Goal: Information Seeking & Learning: Learn about a topic

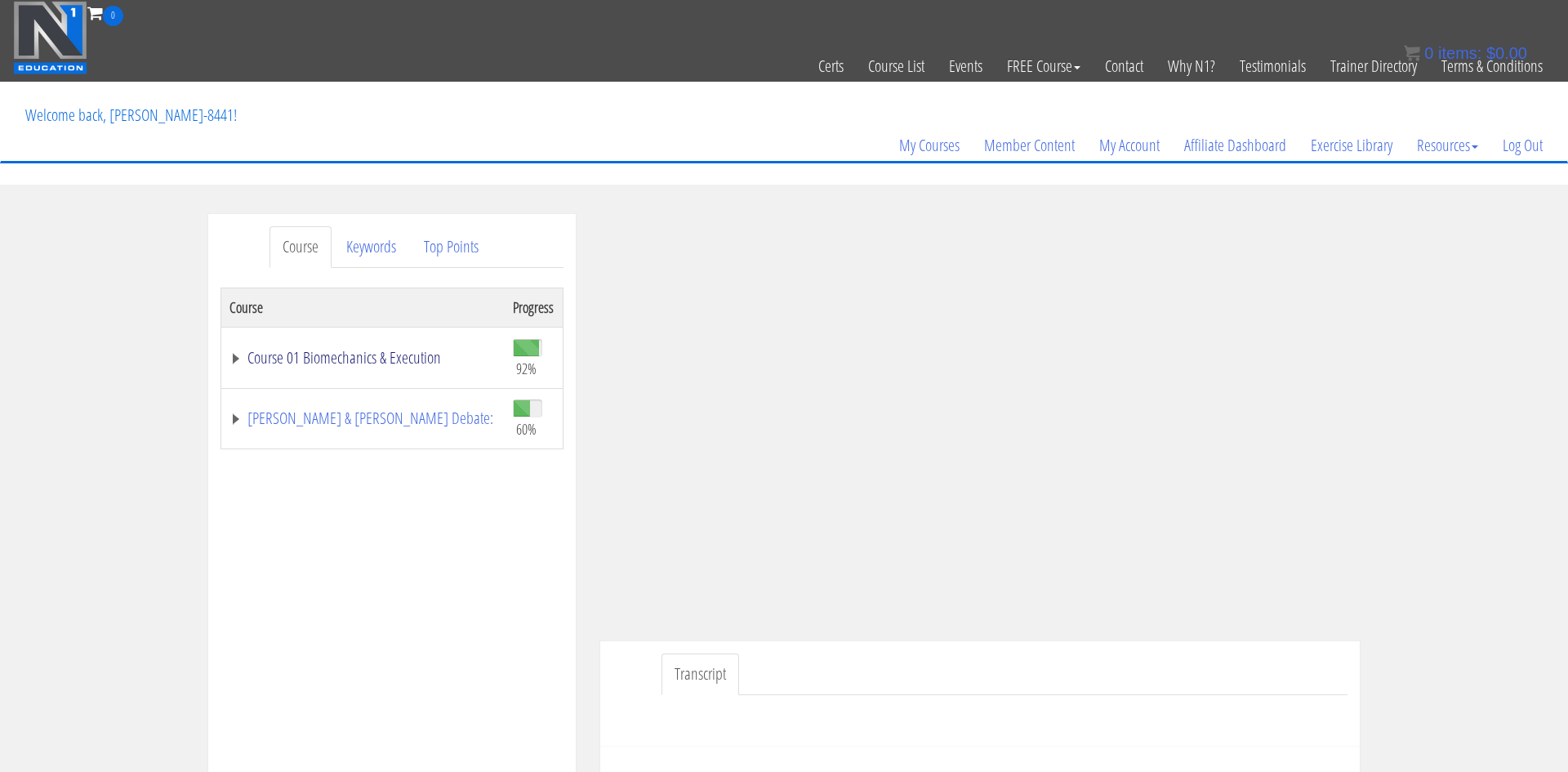
click at [393, 362] on link "Course 01 Biomechanics & Execution" at bounding box center [363, 357] width 267 height 16
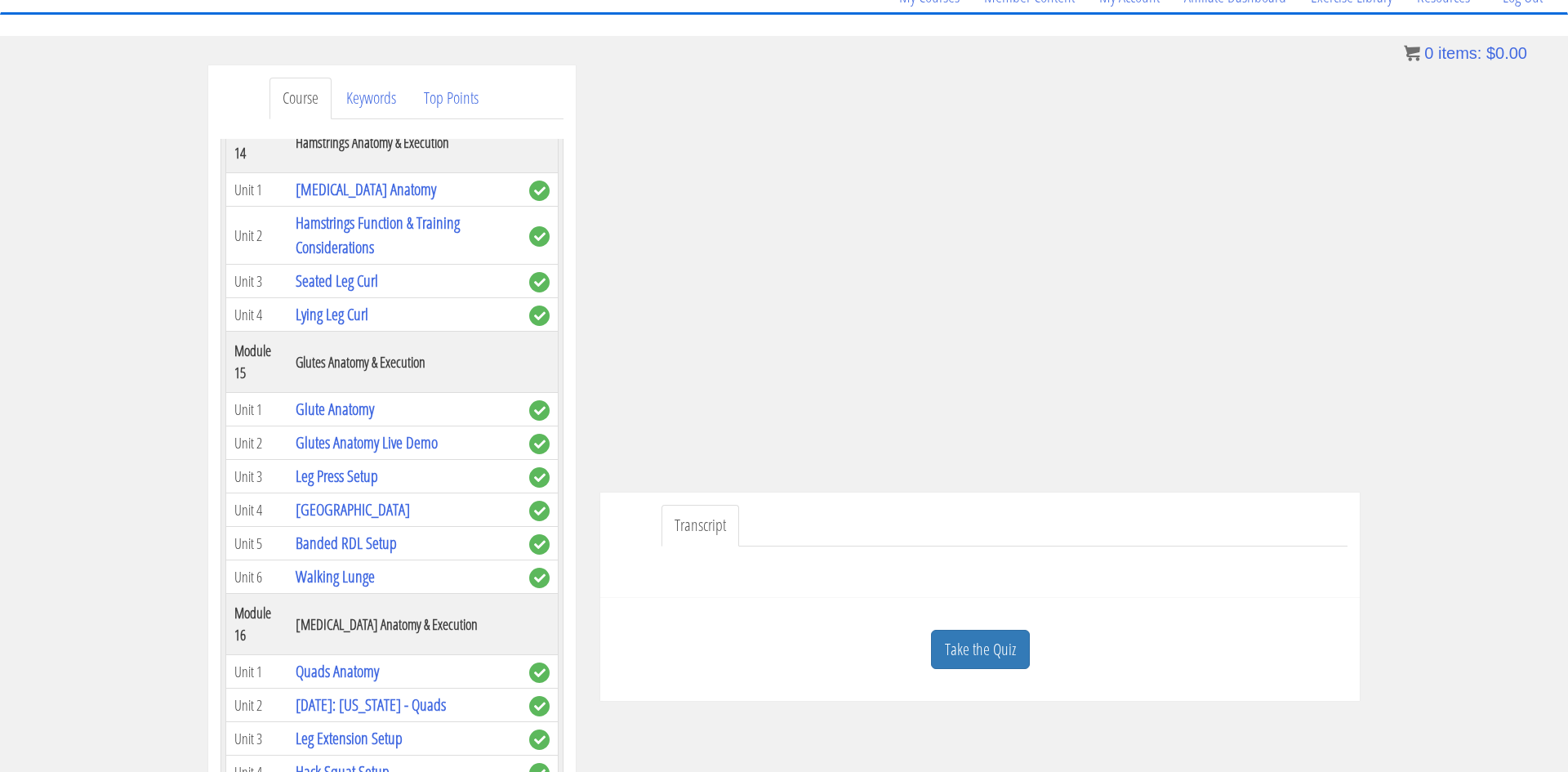
scroll to position [4314, 0]
click at [342, 566] on link "Walking Lunge" at bounding box center [335, 577] width 79 height 22
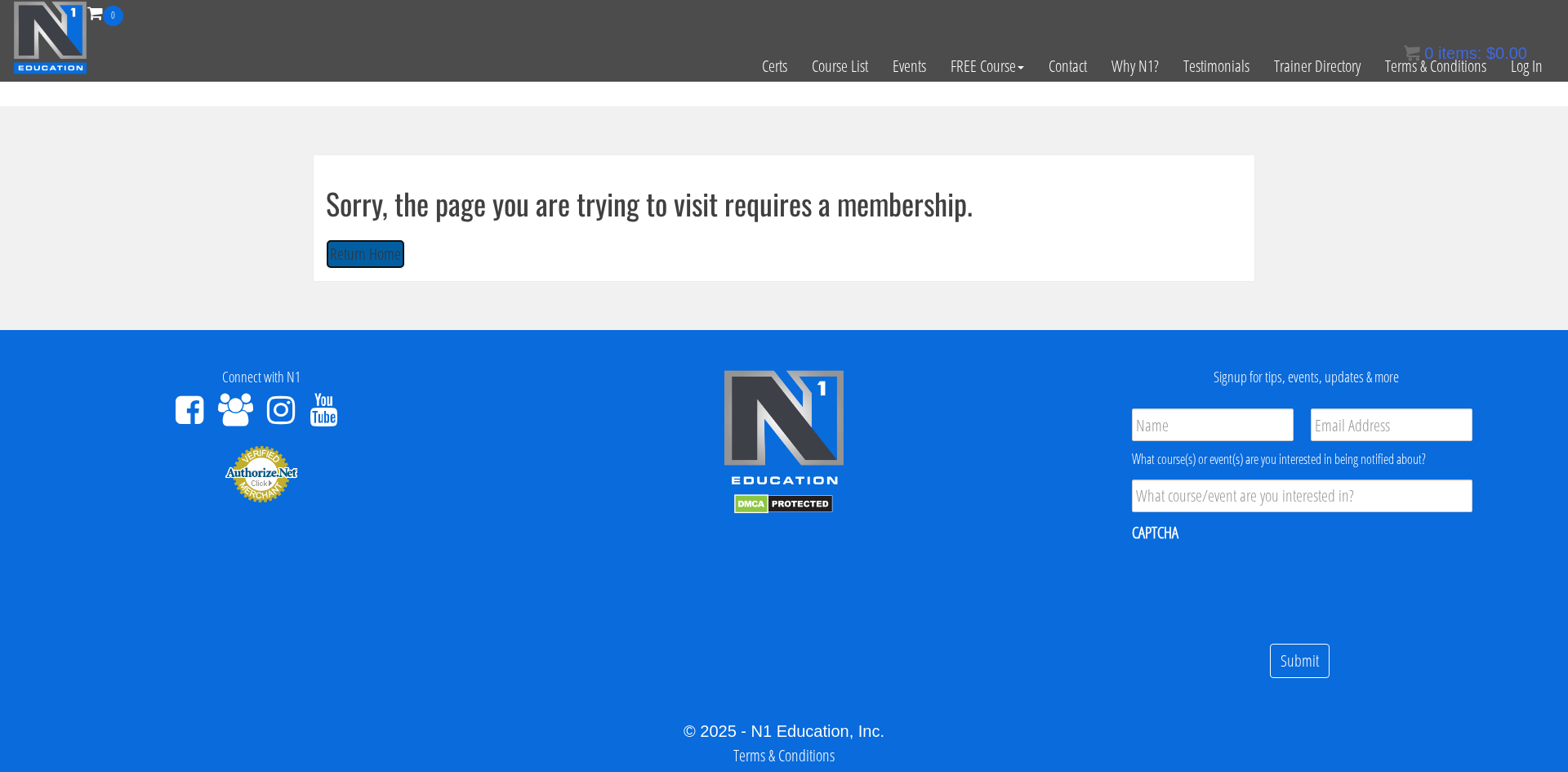
click at [338, 260] on button "Return Home" at bounding box center [365, 254] width 79 height 30
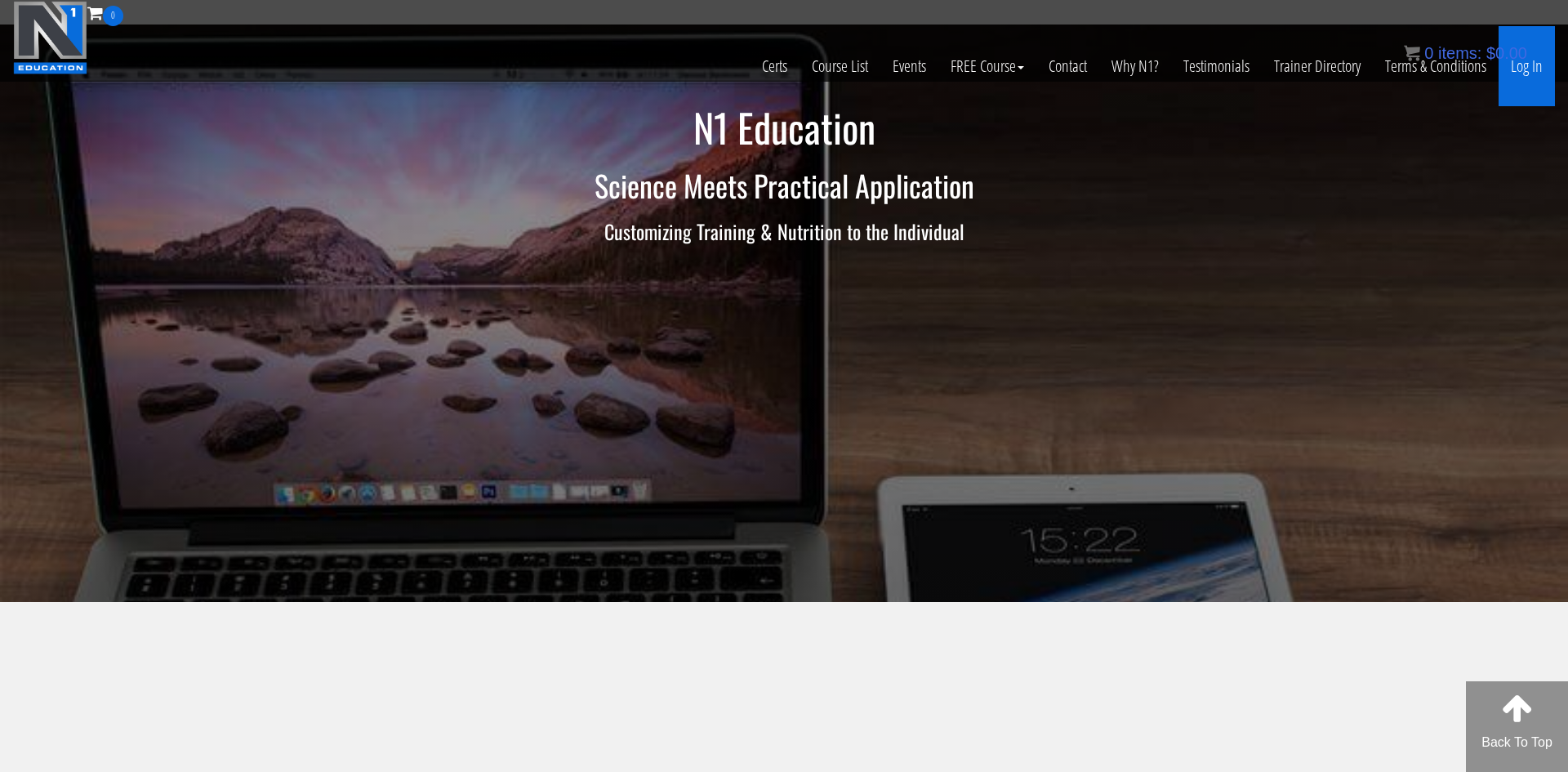
click at [1536, 80] on link "Log In" at bounding box center [1526, 66] width 56 height 80
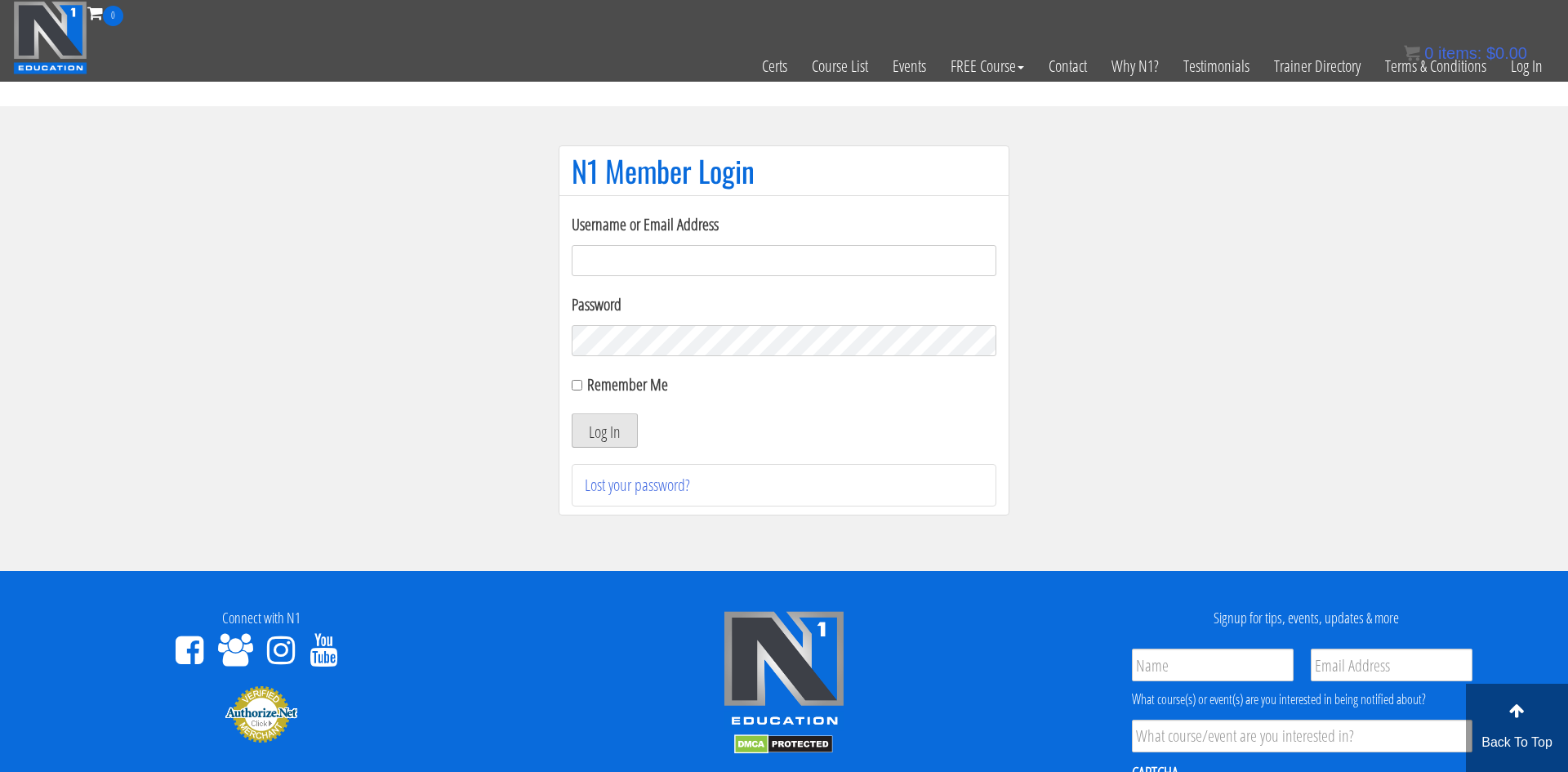
type input "[EMAIL_ADDRESS][DOMAIN_NAME]"
click at [621, 425] on button "Log In" at bounding box center [604, 430] width 66 height 34
click at [587, 432] on button "Log In" at bounding box center [604, 430] width 66 height 34
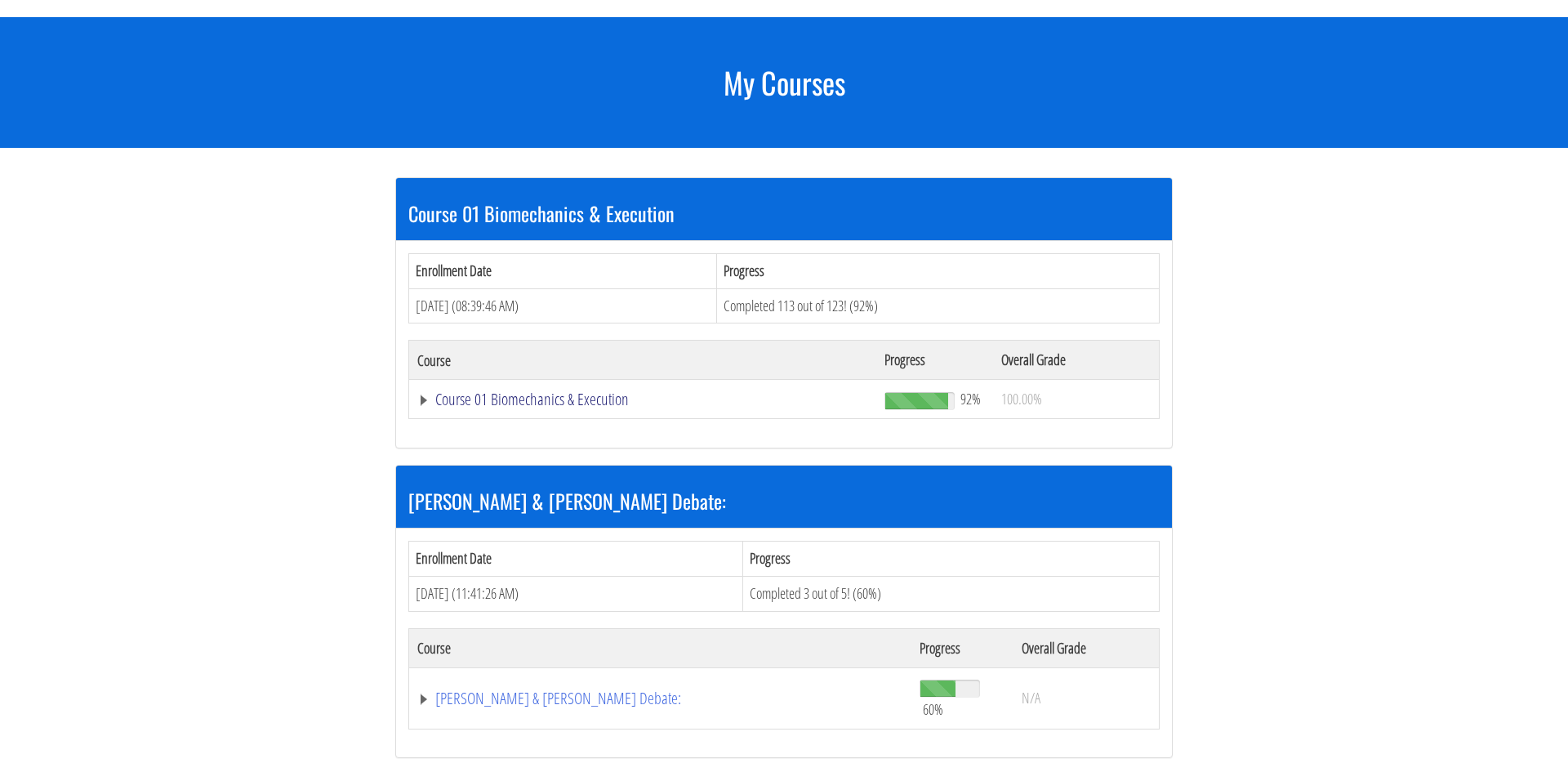
scroll to position [174, 0]
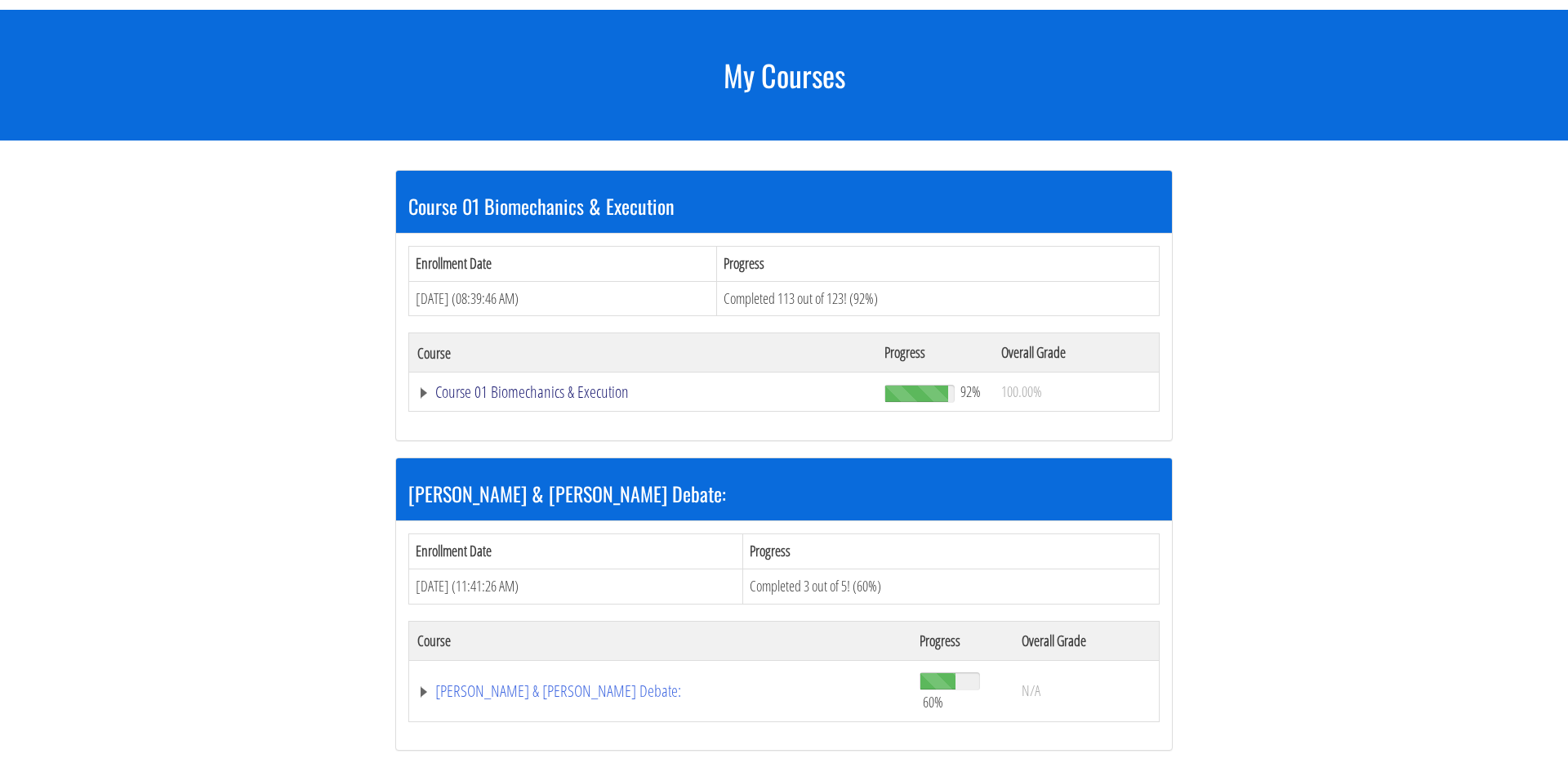
click at [539, 395] on link "Course 01 Biomechanics & Execution" at bounding box center [642, 392] width 451 height 16
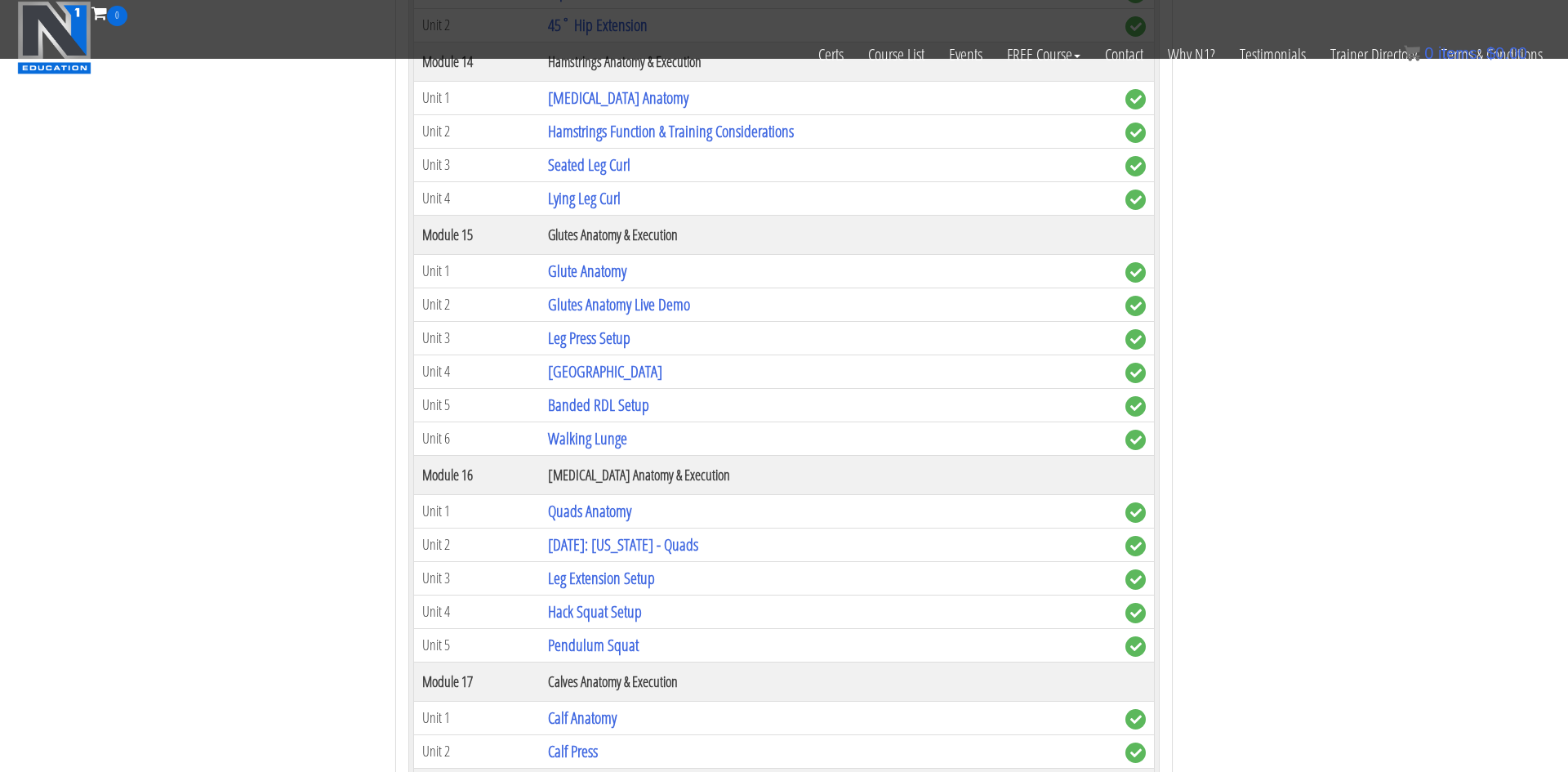
scroll to position [3996, 0]
click at [611, 443] on link "Walking Lunge" at bounding box center [587, 440] width 79 height 22
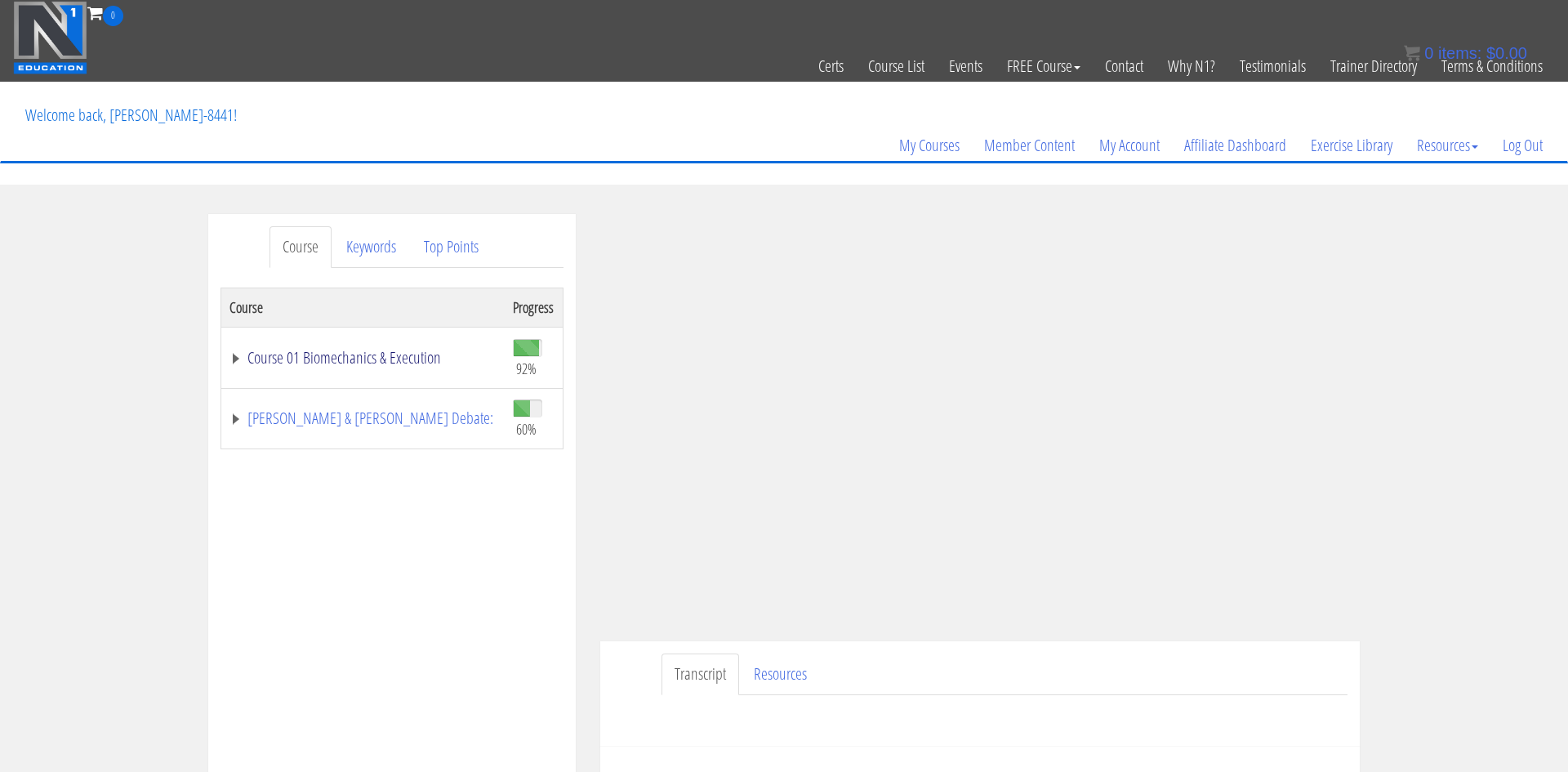
click at [324, 362] on link "Course 01 Biomechanics & Execution" at bounding box center [363, 357] width 267 height 16
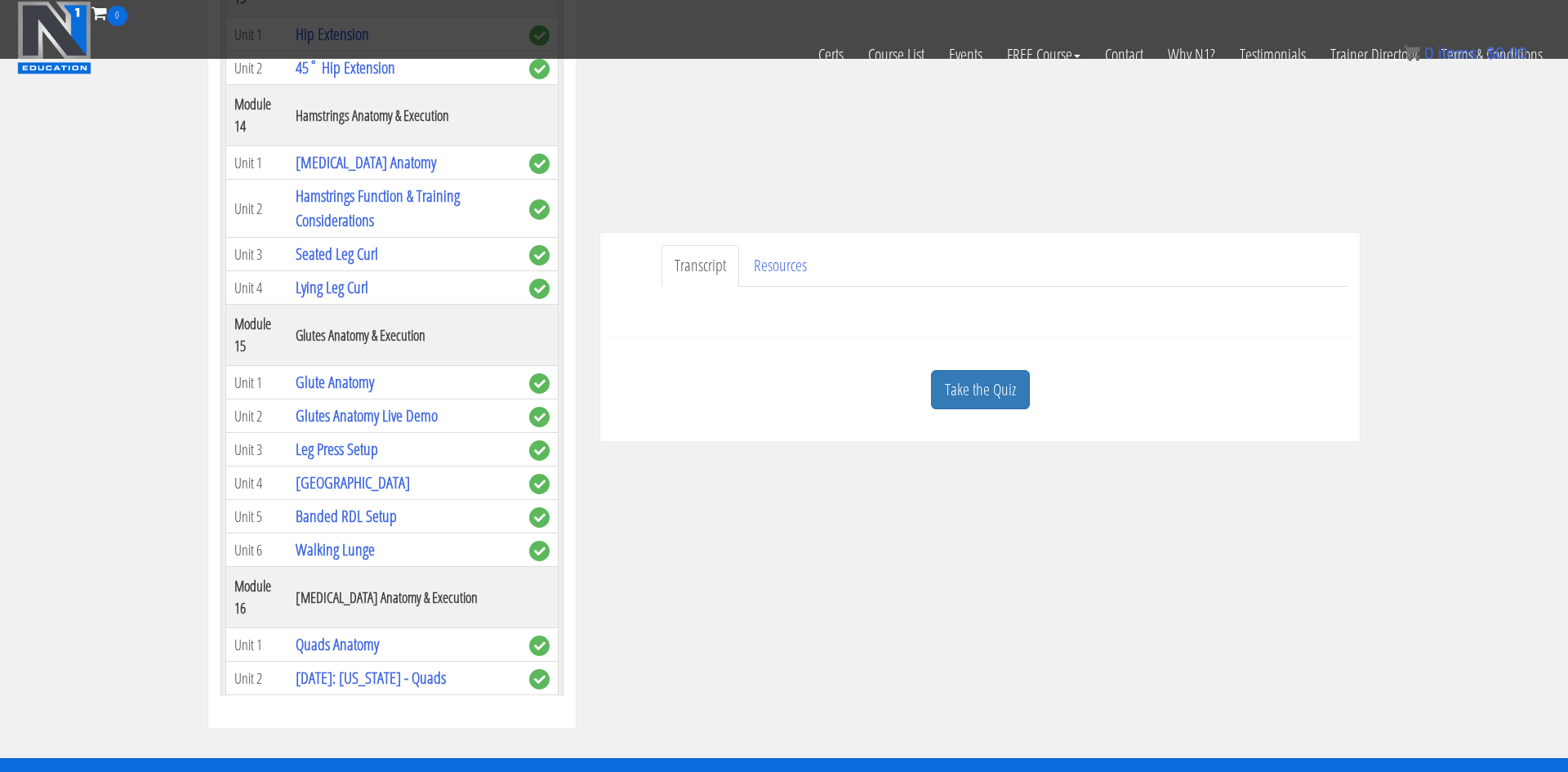
scroll to position [4071, 0]
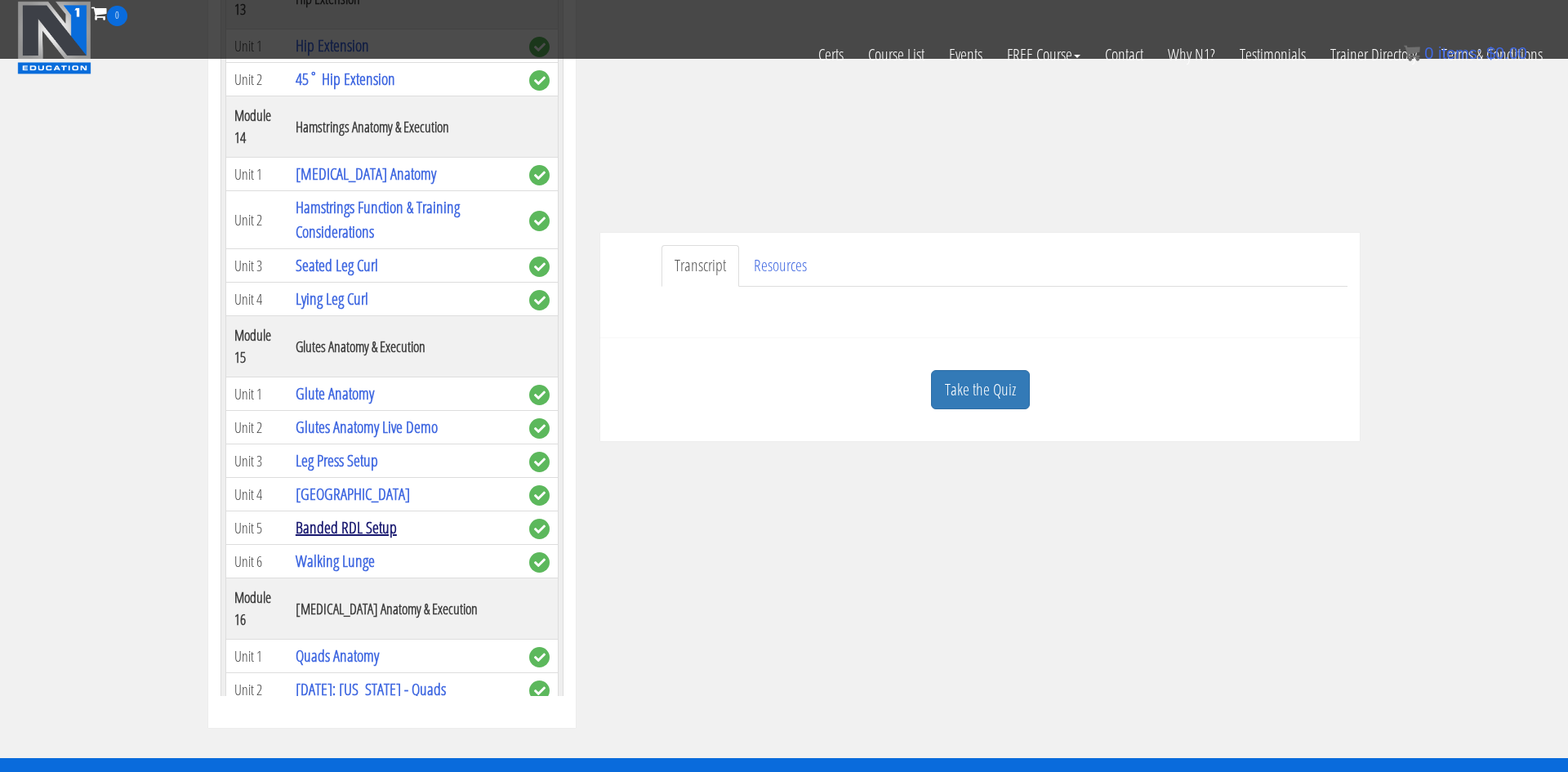
click at [377, 516] on link "Banded RDL Setup" at bounding box center [346, 526] width 101 height 22
click at [366, 516] on link "Banded RDL Setup" at bounding box center [346, 526] width 101 height 22
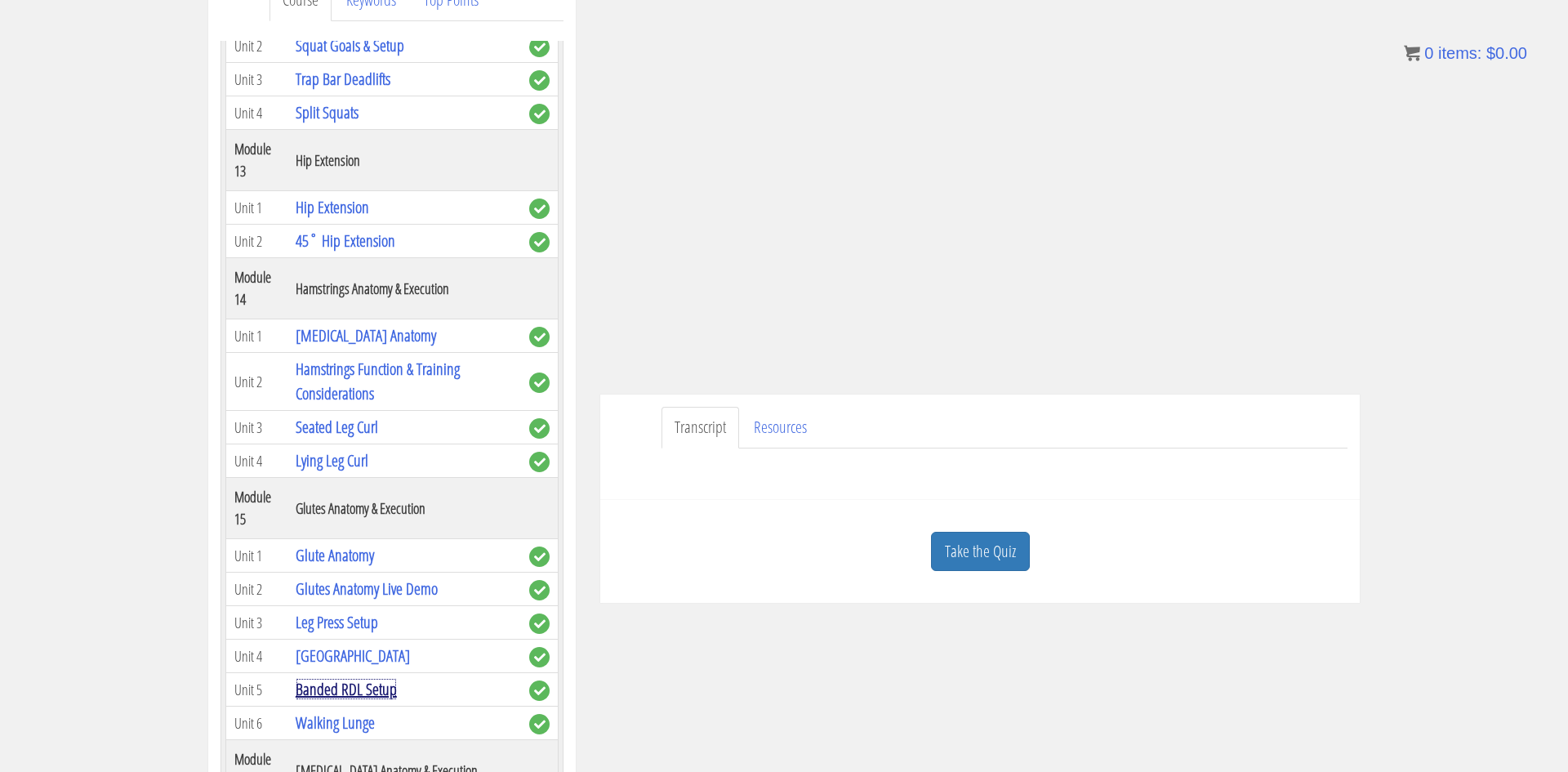
scroll to position [245, 0]
